Goal: Task Accomplishment & Management: Complete application form

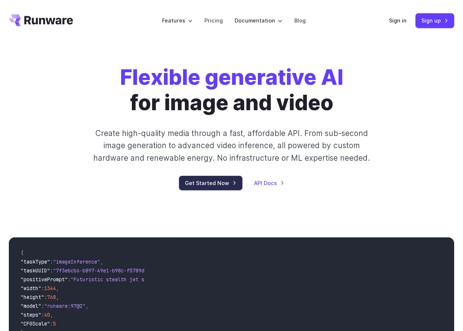
click at [218, 187] on link "Get Started Now" at bounding box center [210, 183] width 63 height 14
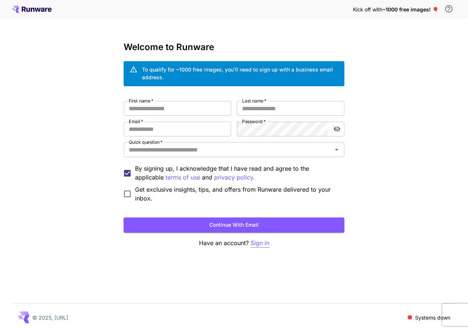
click at [254, 239] on p "Sign in" at bounding box center [260, 242] width 19 height 9
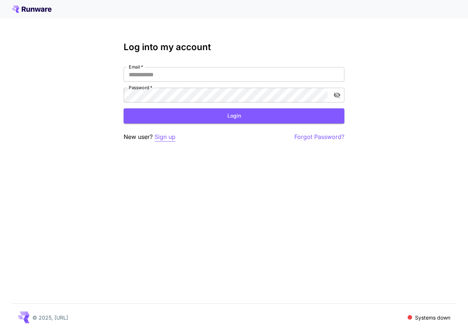
click at [169, 138] on p "Sign up" at bounding box center [165, 136] width 21 height 9
